Goal: Transaction & Acquisition: Purchase product/service

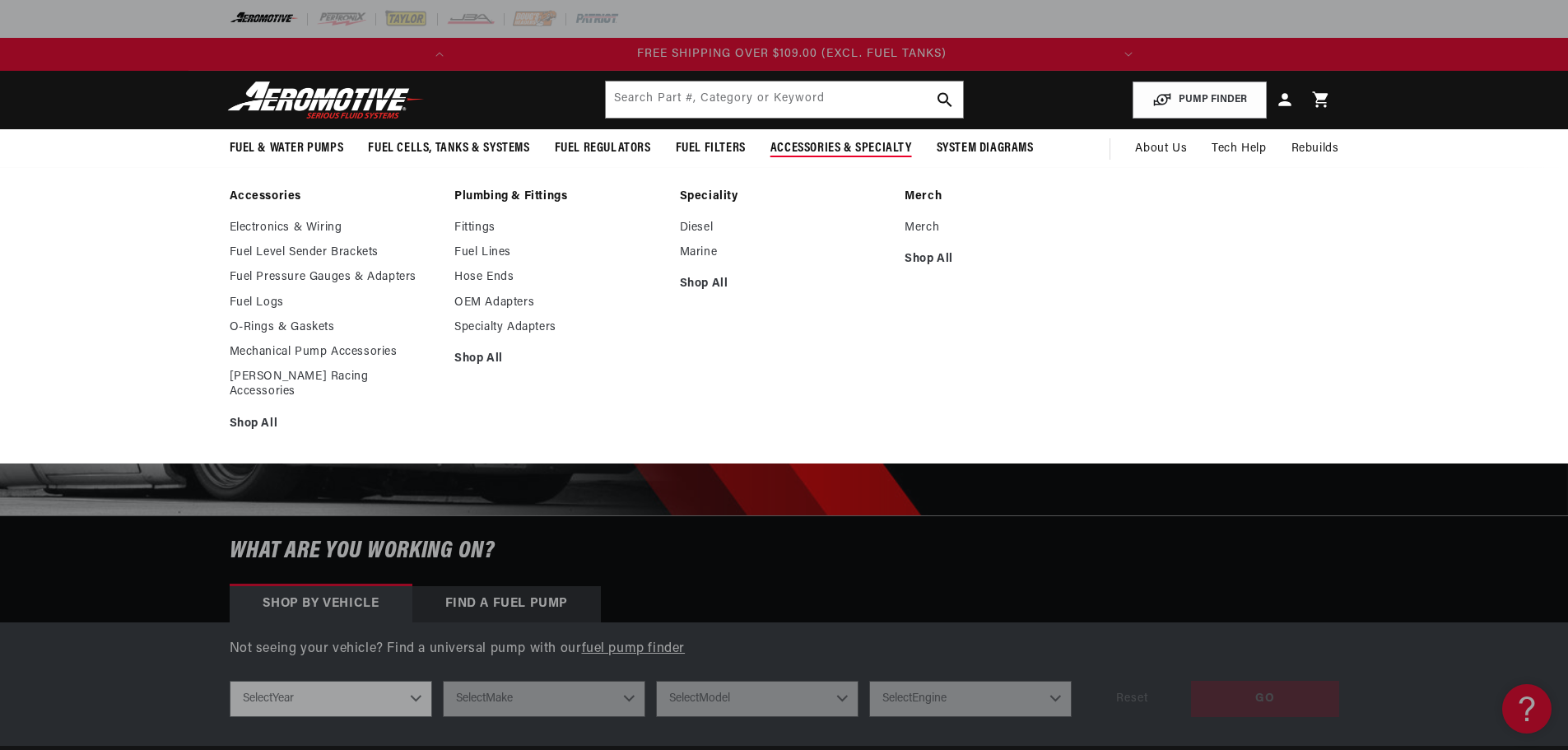
scroll to position [0, 651]
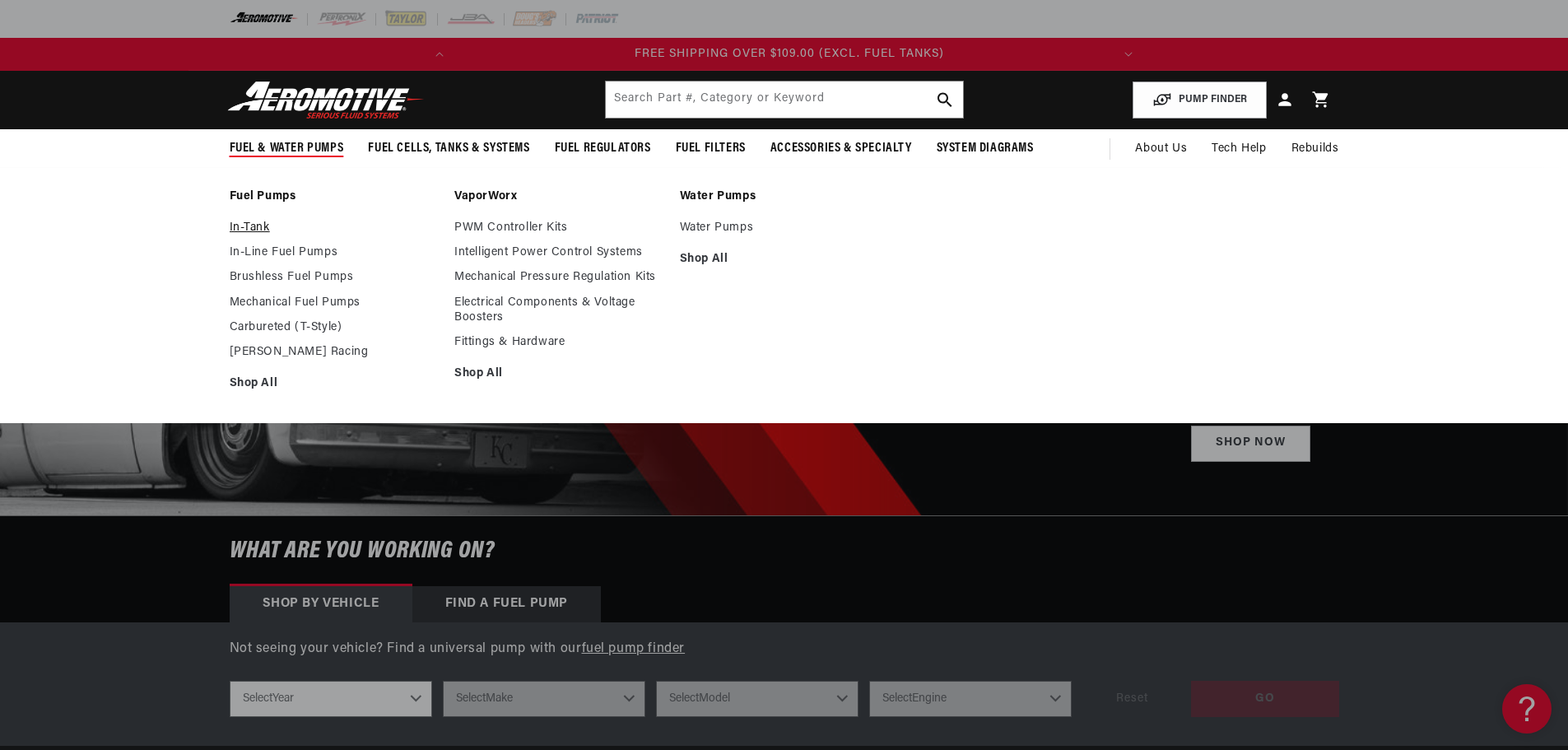
click at [252, 225] on link "In-Tank" at bounding box center [334, 228] width 209 height 15
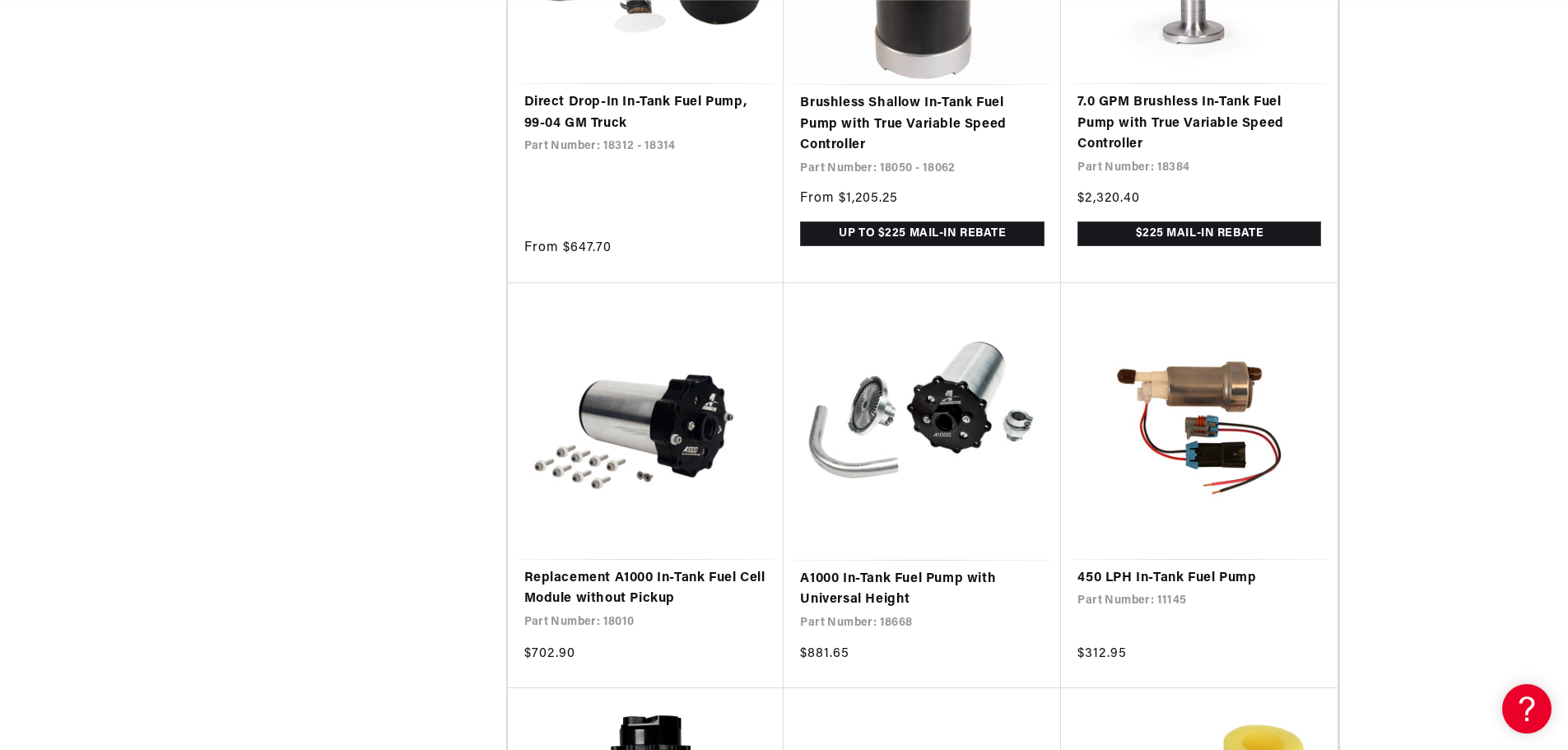
scroll to position [0, 651]
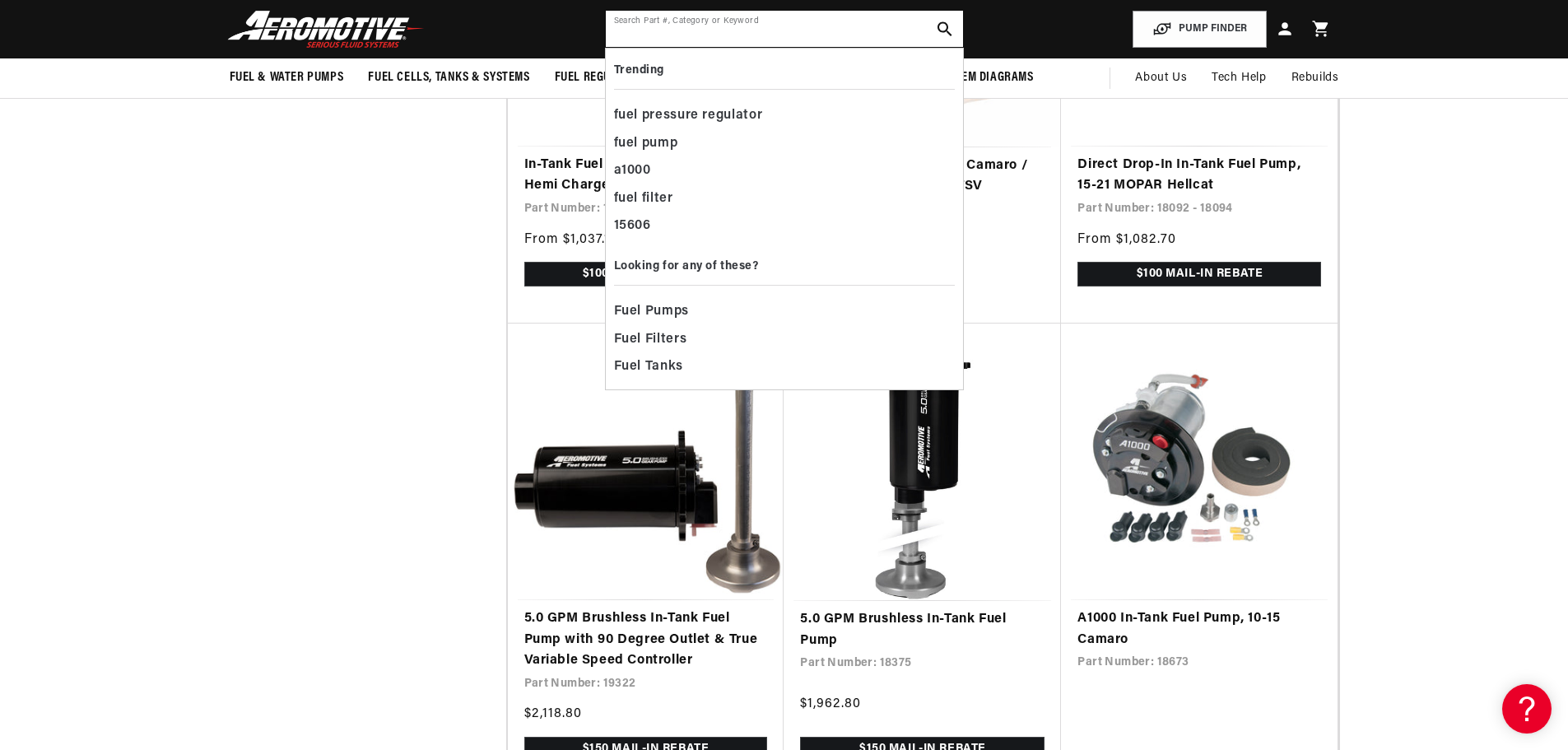
click at [695, 32] on input "text" at bounding box center [784, 29] width 357 height 37
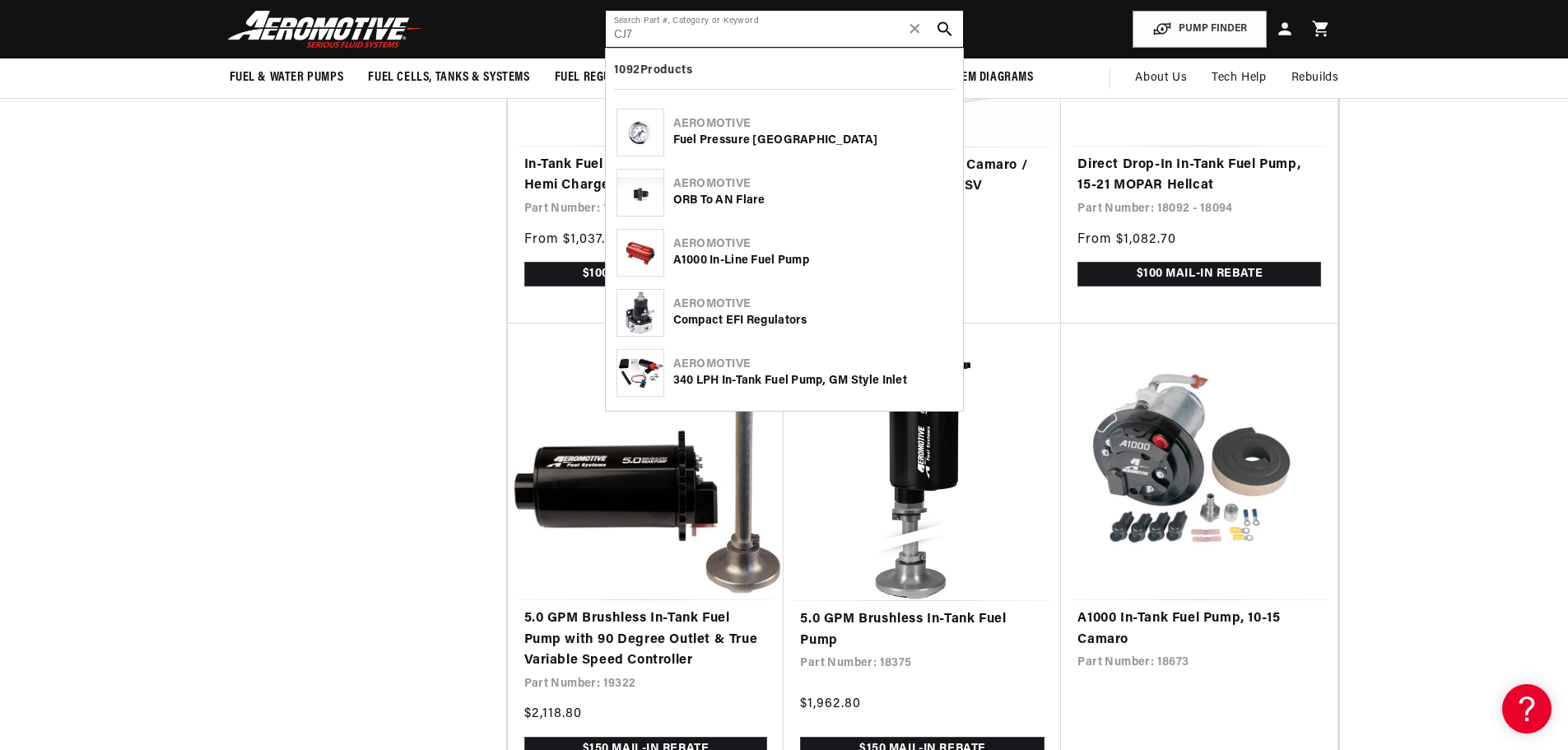
scroll to position [0, 651]
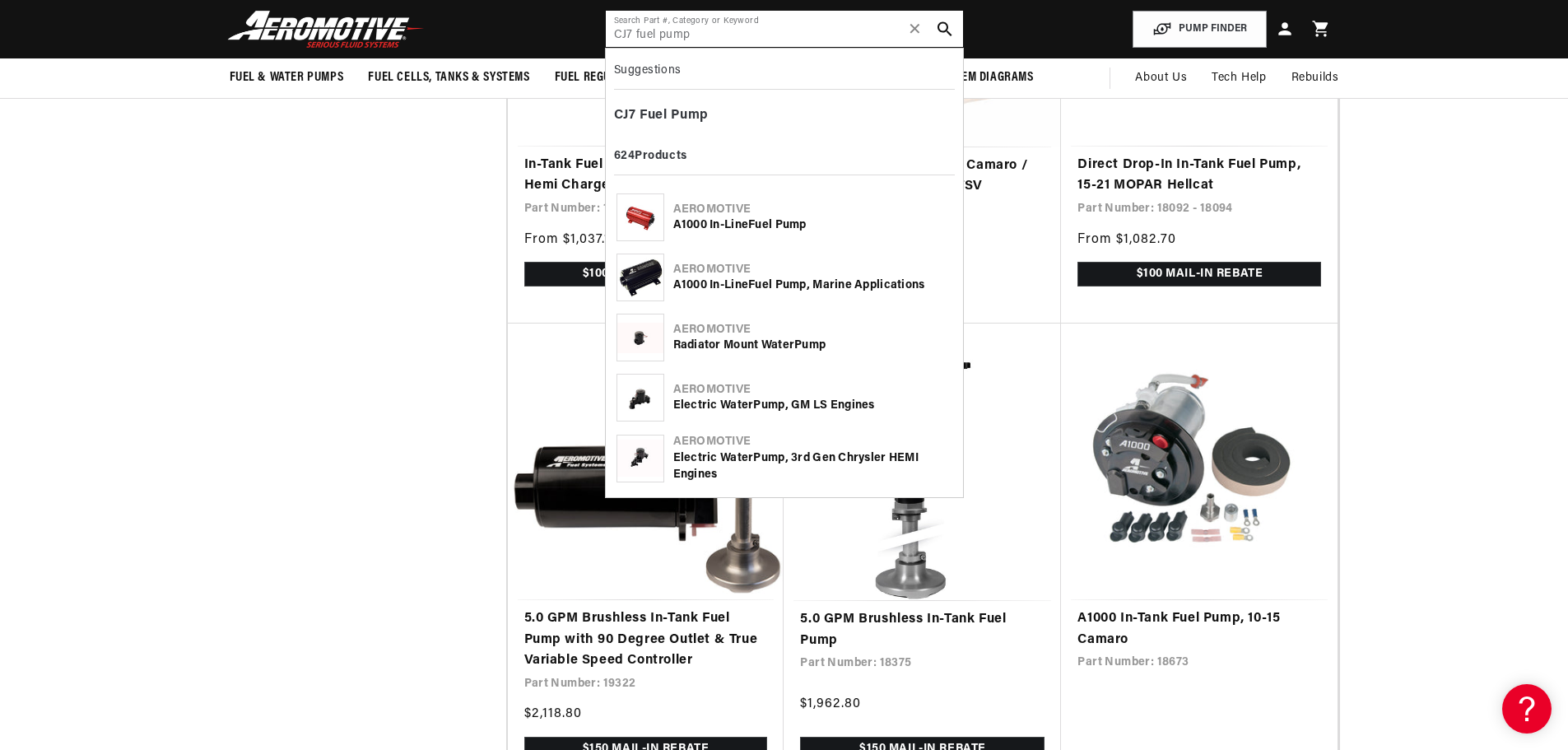
type input "CJ7 fuel pump"
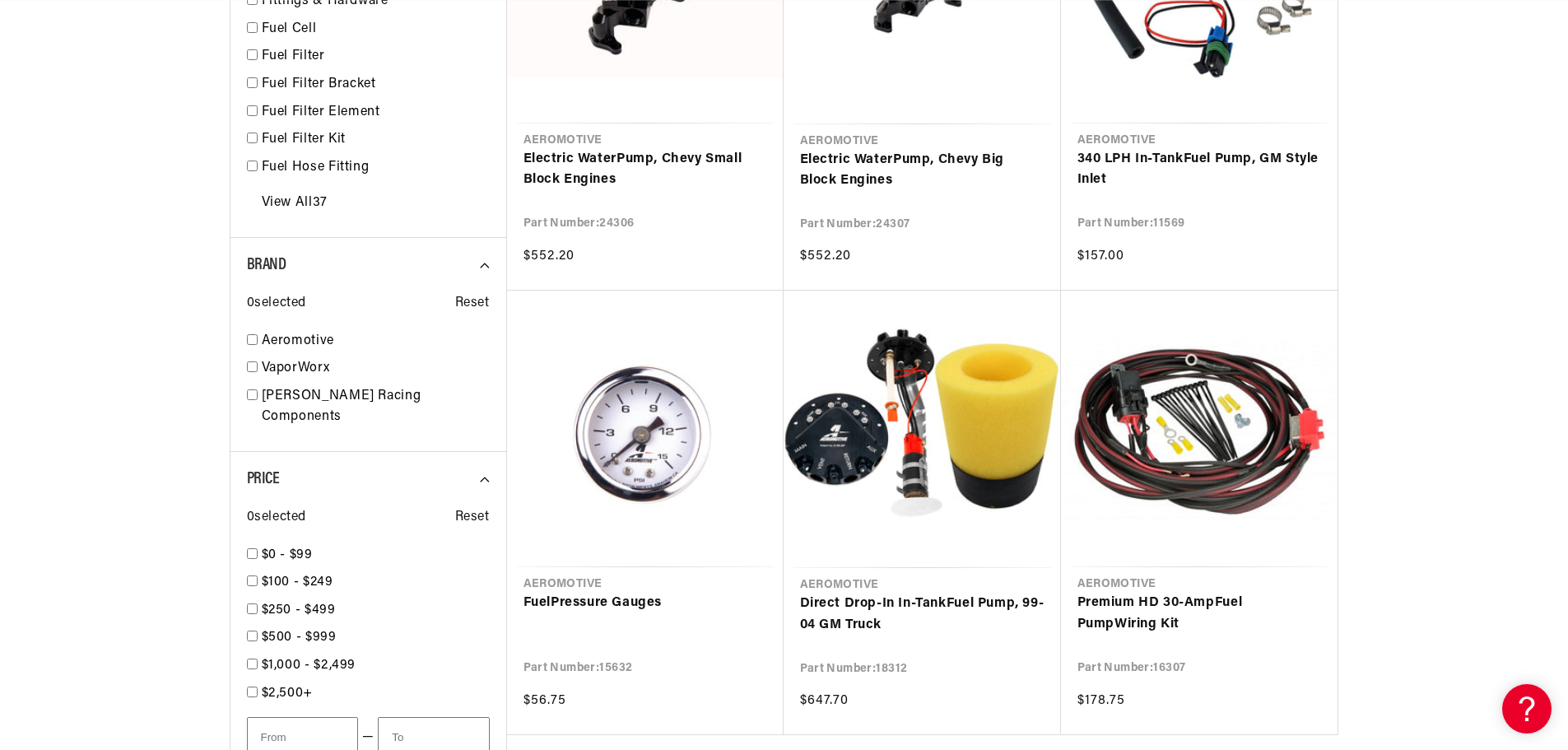
type input "fuel pump"
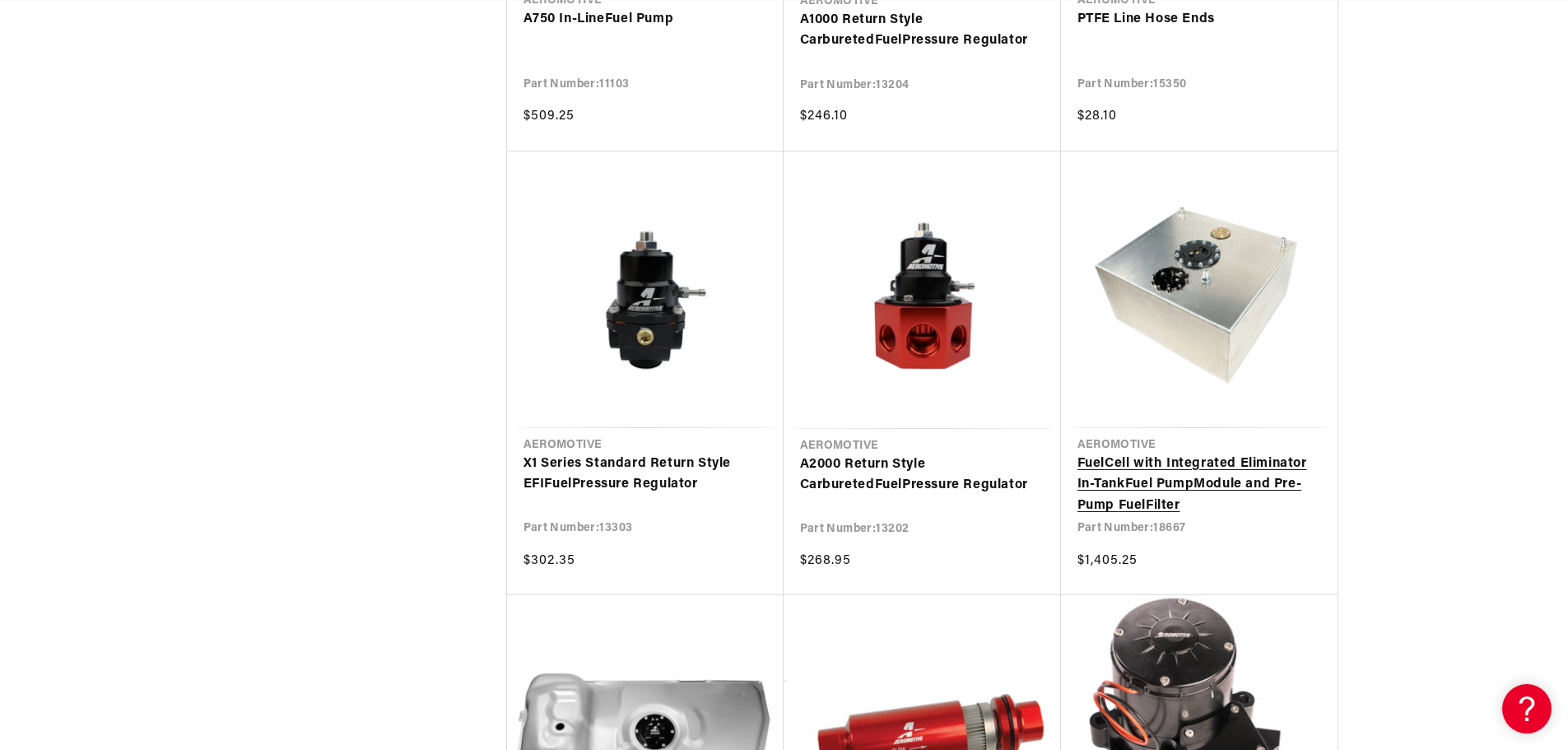
scroll to position [0, 651]
